Goal: Transaction & Acquisition: Download file/media

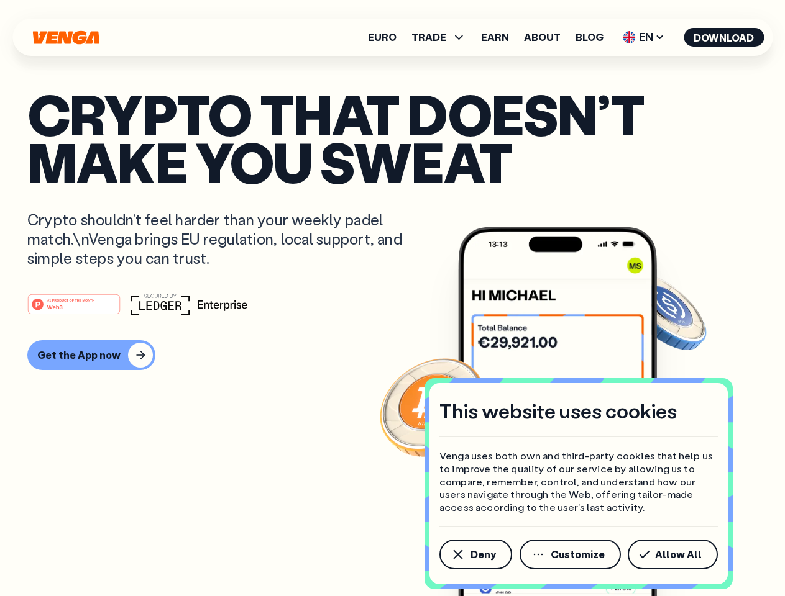
click at [392, 298] on div "#1 PRODUCT OF THE MONTH Web3" at bounding box center [392, 304] width 730 height 22
click at [475, 555] on span "Deny" at bounding box center [482, 555] width 25 height 10
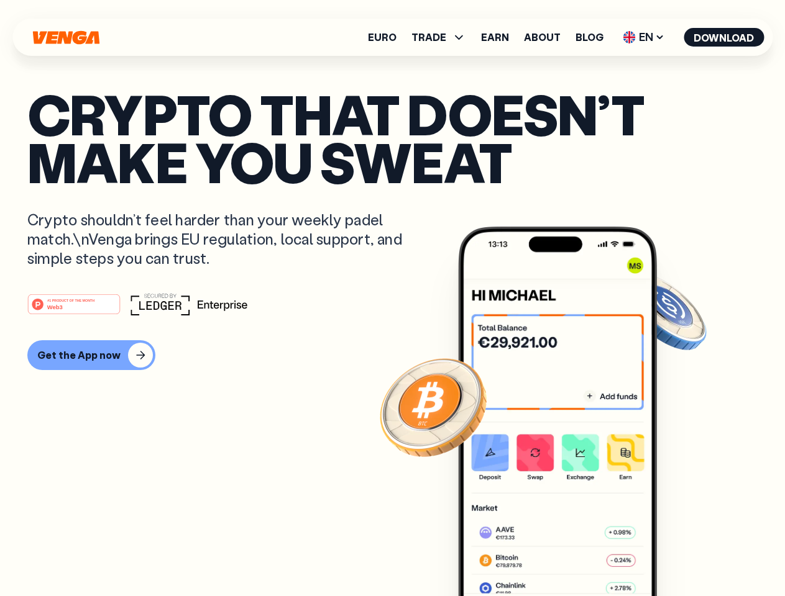
click at [571, 555] on img at bounding box center [557, 435] width 199 height 416
click at [675, 555] on article "Crypto that doesn’t make you sweat Crypto shouldn’t feel harder than your weekl…" at bounding box center [392, 323] width 730 height 466
click at [442, 37] on span "TRADE" at bounding box center [428, 37] width 35 height 10
click at [644, 37] on span "EN" at bounding box center [643, 37] width 50 height 20
click at [724, 37] on button "Download" at bounding box center [723, 37] width 80 height 19
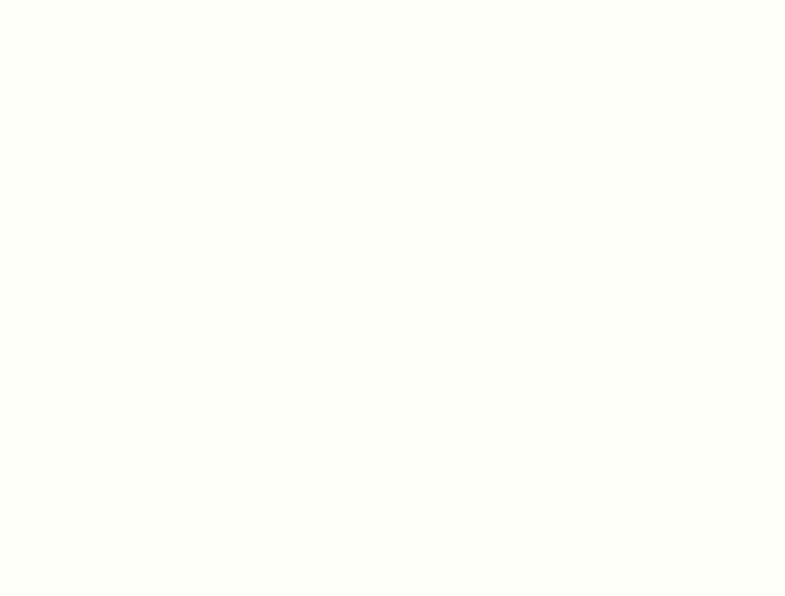
click at [392, 0] on html "This website uses cookies Venga uses both own and third-party cookies that help…" at bounding box center [392, 0] width 785 height 0
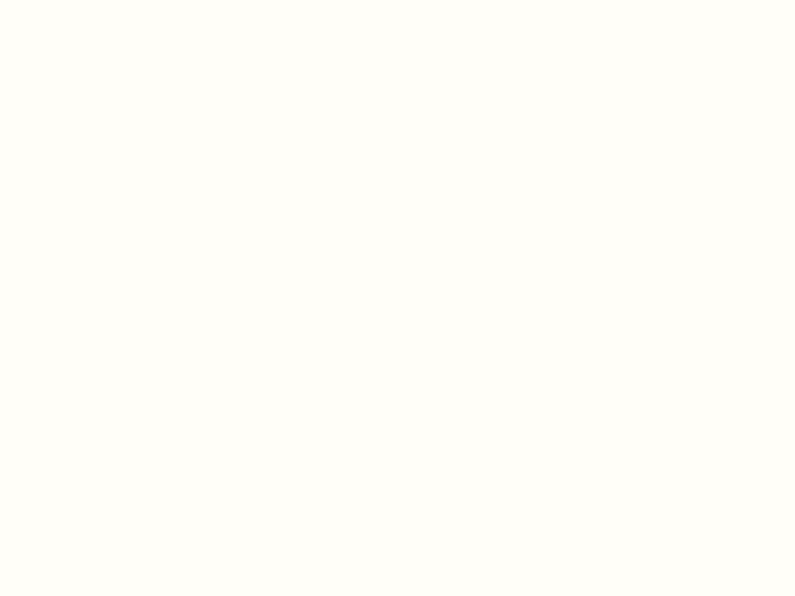
click at [89, 0] on html "This website uses cookies Venga uses both own and third-party cookies that help…" at bounding box center [397, 0] width 795 height 0
click at [76, 0] on html "This website uses cookies Venga uses both own and third-party cookies that help…" at bounding box center [397, 0] width 795 height 0
